Goal: Task Accomplishment & Management: Use online tool/utility

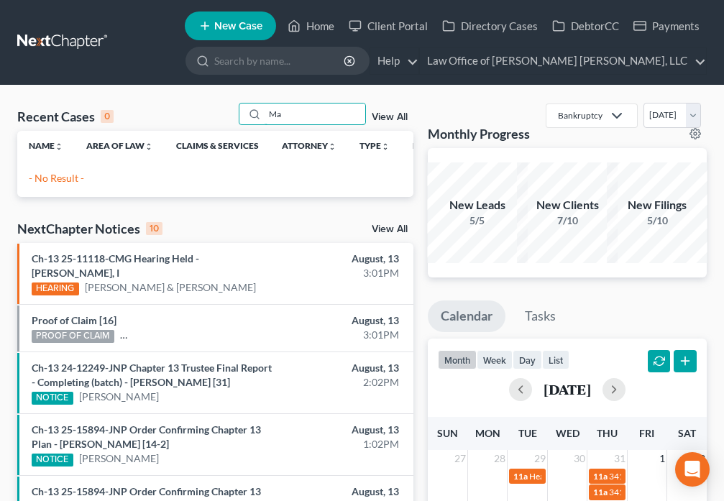
type input "M"
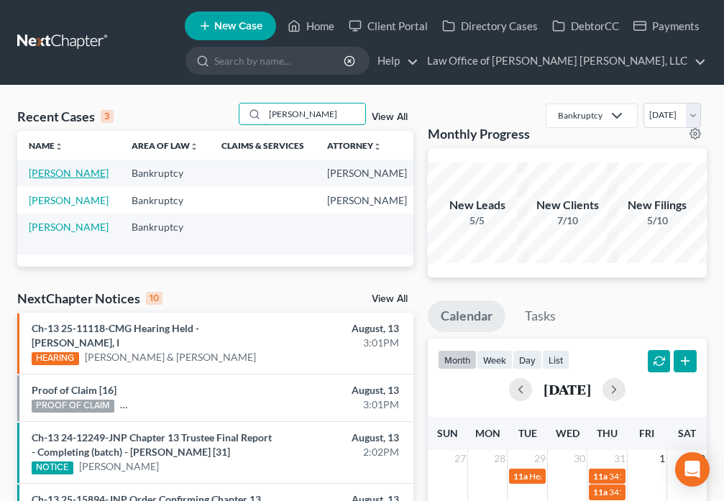
type input "[PERSON_NAME]"
click at [46, 175] on link "[PERSON_NAME]" at bounding box center [69, 173] width 80 height 12
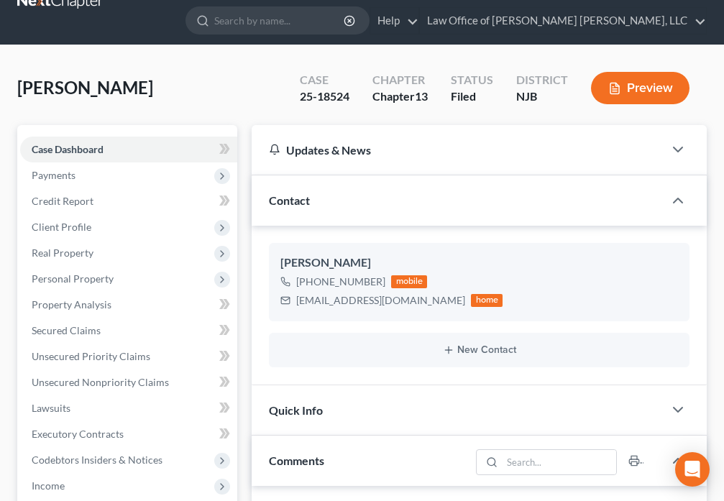
scroll to position [386, 0]
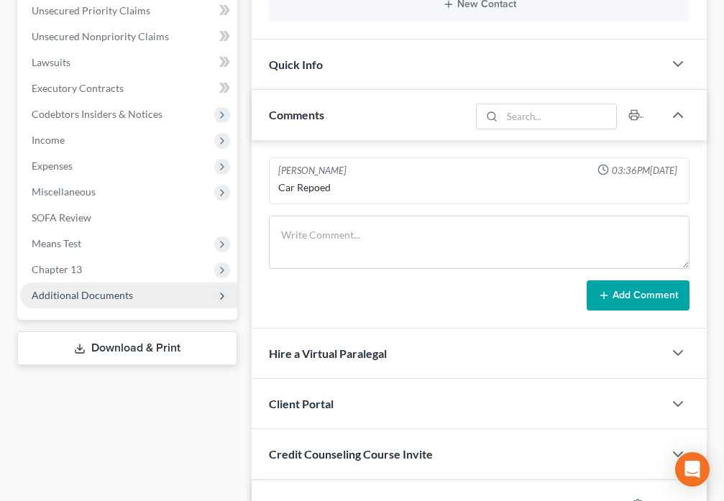
click at [144, 297] on span "Additional Documents" at bounding box center [128, 296] width 217 height 26
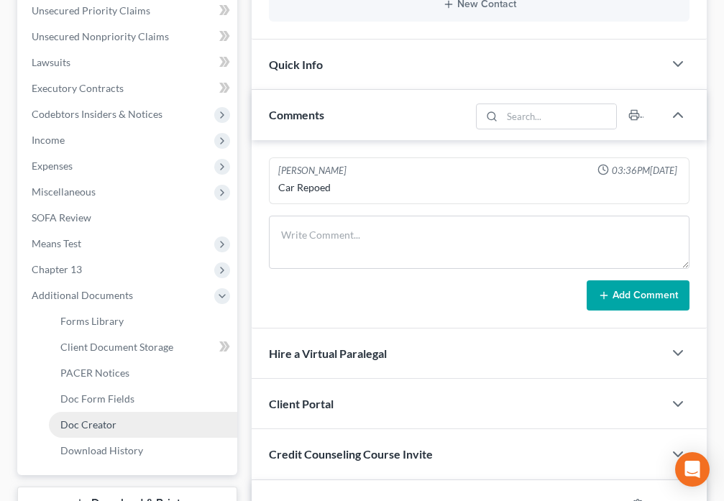
click at [108, 423] on span "Doc Creator" at bounding box center [88, 425] width 56 height 12
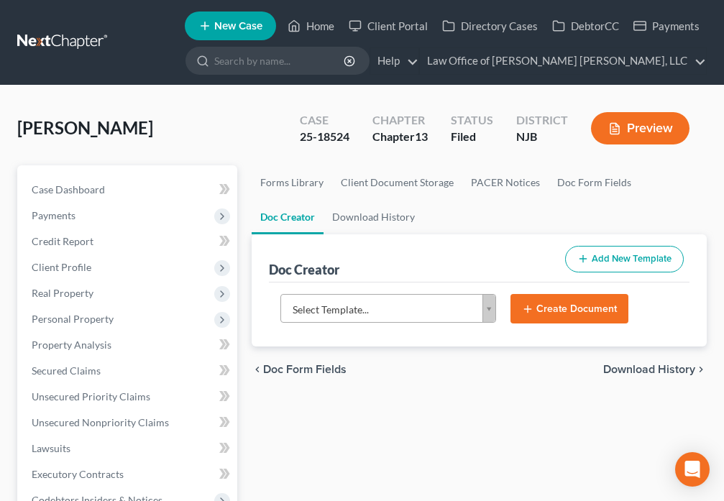
click at [484, 312] on body "Home New Case Client Portal Directory Cases DebtorCC Payments Law Office of [PE…" at bounding box center [362, 481] width 724 height 962
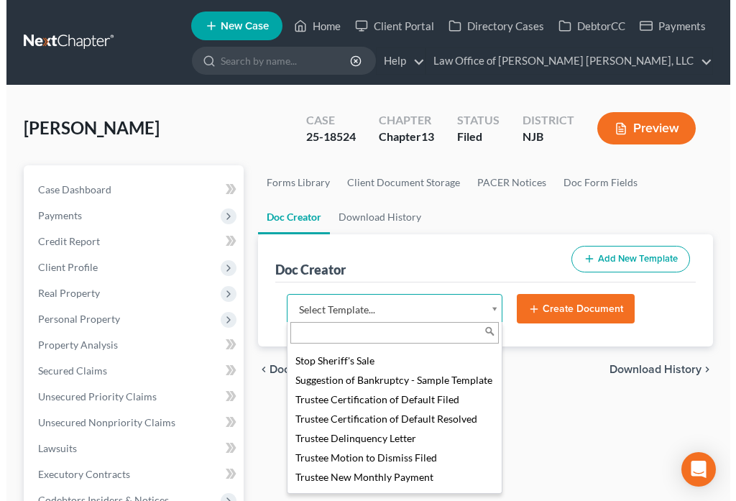
scroll to position [1937, 0]
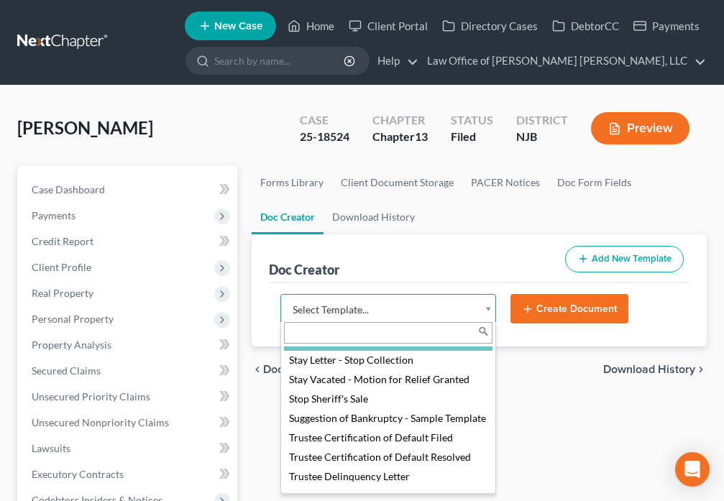
select select "98208"
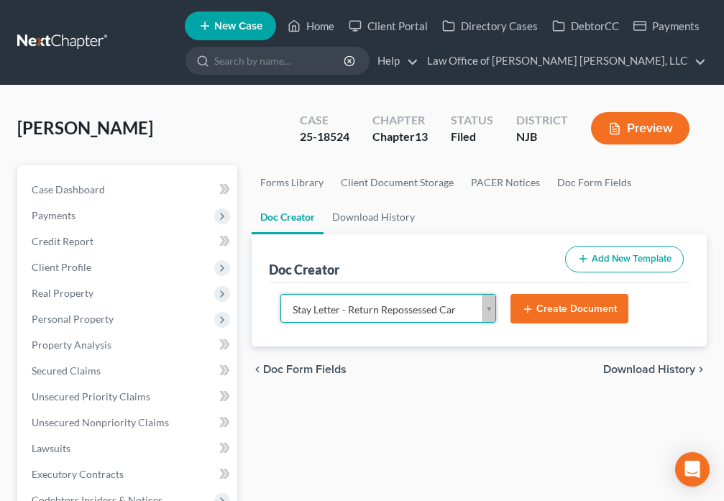
click at [560, 311] on button "Create Document" at bounding box center [570, 309] width 118 height 30
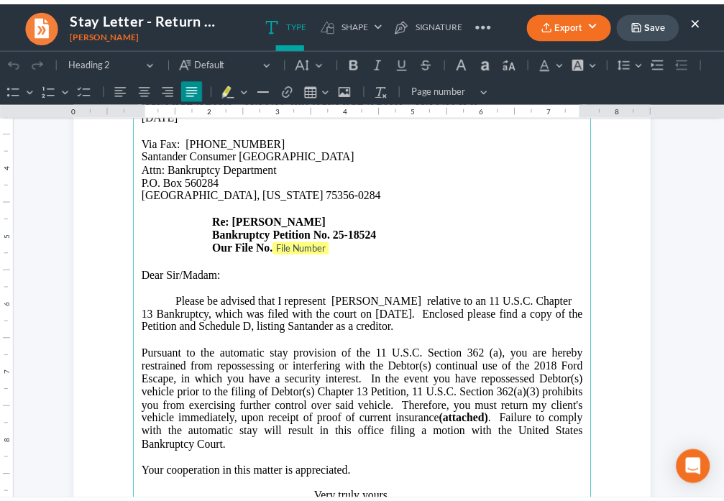
scroll to position [268, 0]
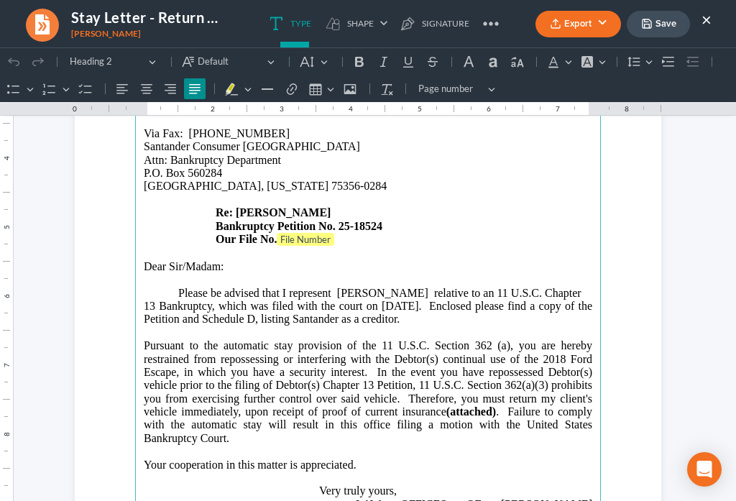
click at [706, 24] on button "×" at bounding box center [707, 19] width 10 height 17
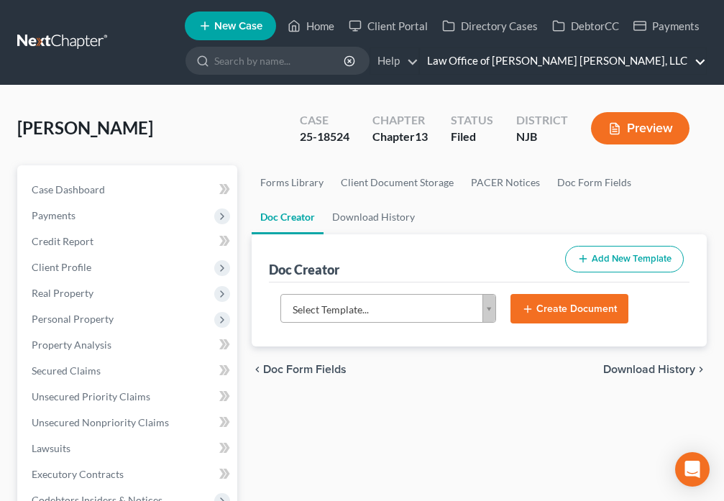
click at [702, 65] on link "Law Office of [PERSON_NAME] [PERSON_NAME], LLC" at bounding box center [563, 61] width 286 height 26
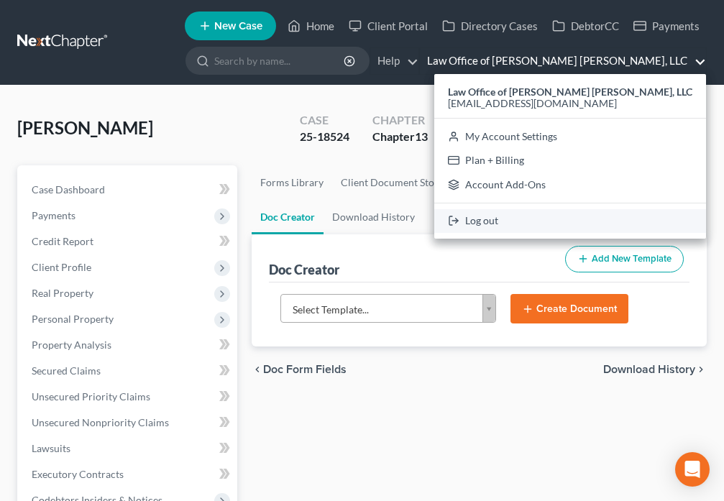
click at [551, 221] on link "Log out" at bounding box center [570, 221] width 272 height 24
